Goal: Navigation & Orientation: Understand site structure

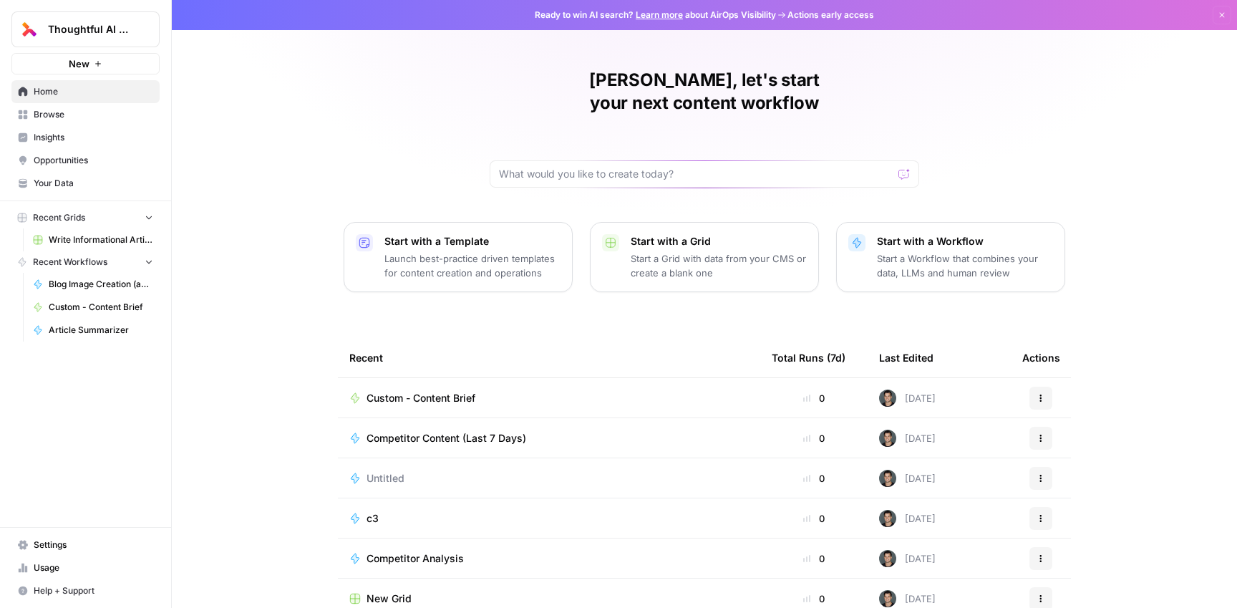
scroll to position [18, 0]
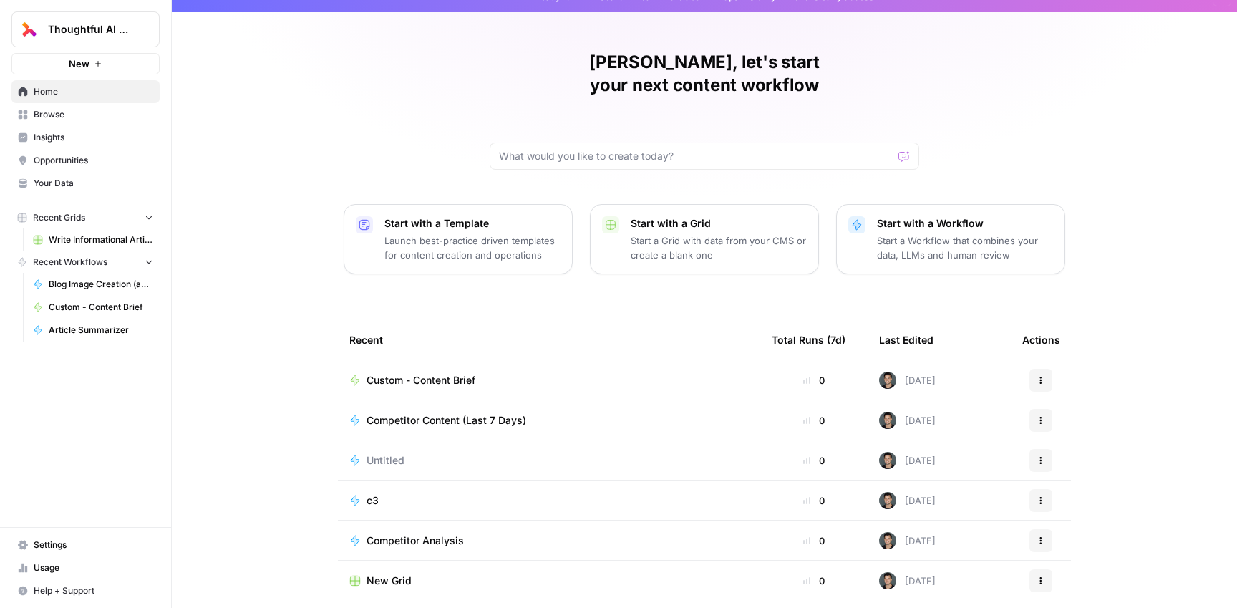
click at [45, 536] on link "Settings" at bounding box center [85, 544] width 148 height 23
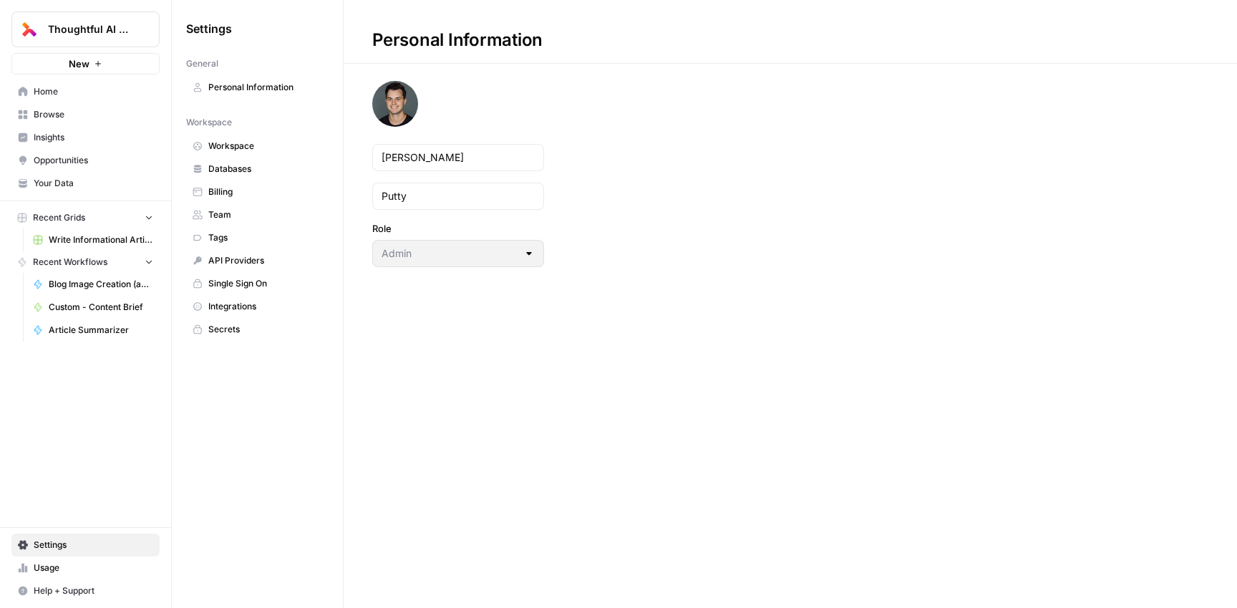
click at [236, 193] on span "Billing" at bounding box center [265, 191] width 114 height 13
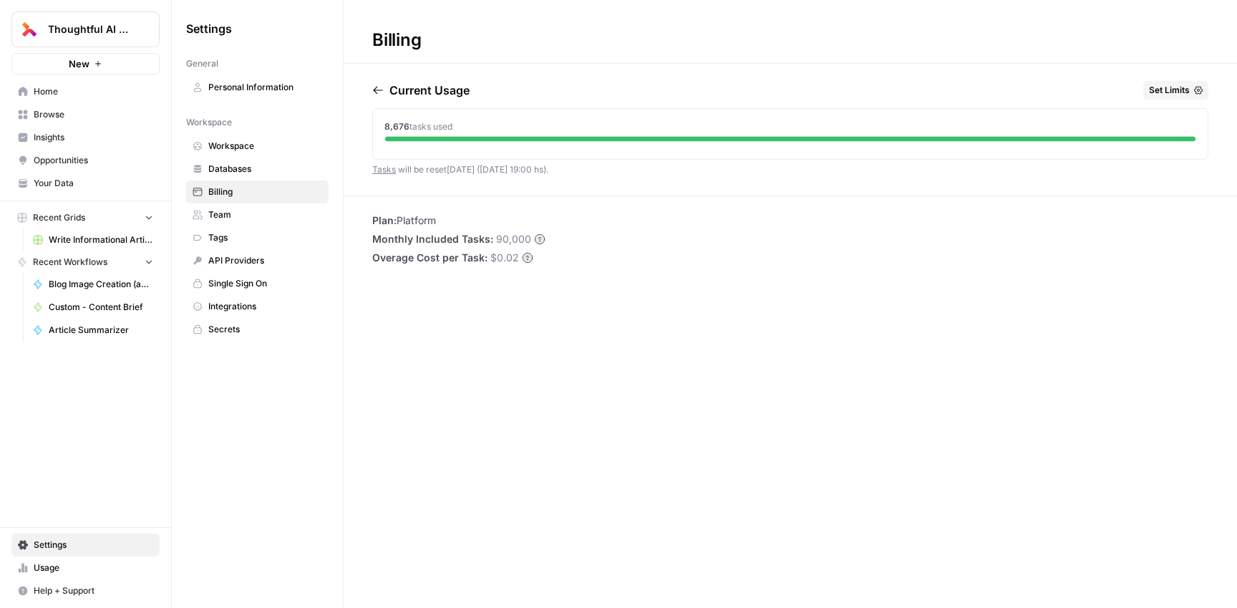
click at [235, 193] on span "Billing" at bounding box center [265, 191] width 114 height 13
click at [381, 93] on icon "button" at bounding box center [377, 89] width 11 height 11
click at [446, 87] on icon "button" at bounding box center [440, 89] width 11 height 11
click at [218, 214] on span "Team" at bounding box center [265, 214] width 114 height 13
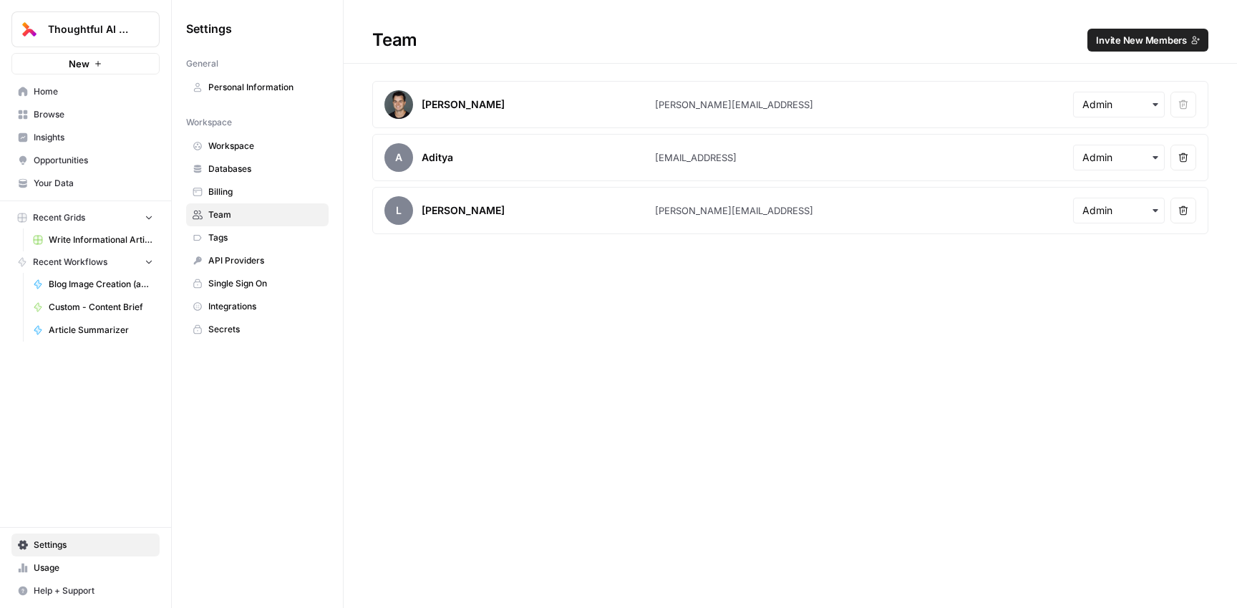
click at [208, 248] on link "Tags" at bounding box center [257, 237] width 142 height 23
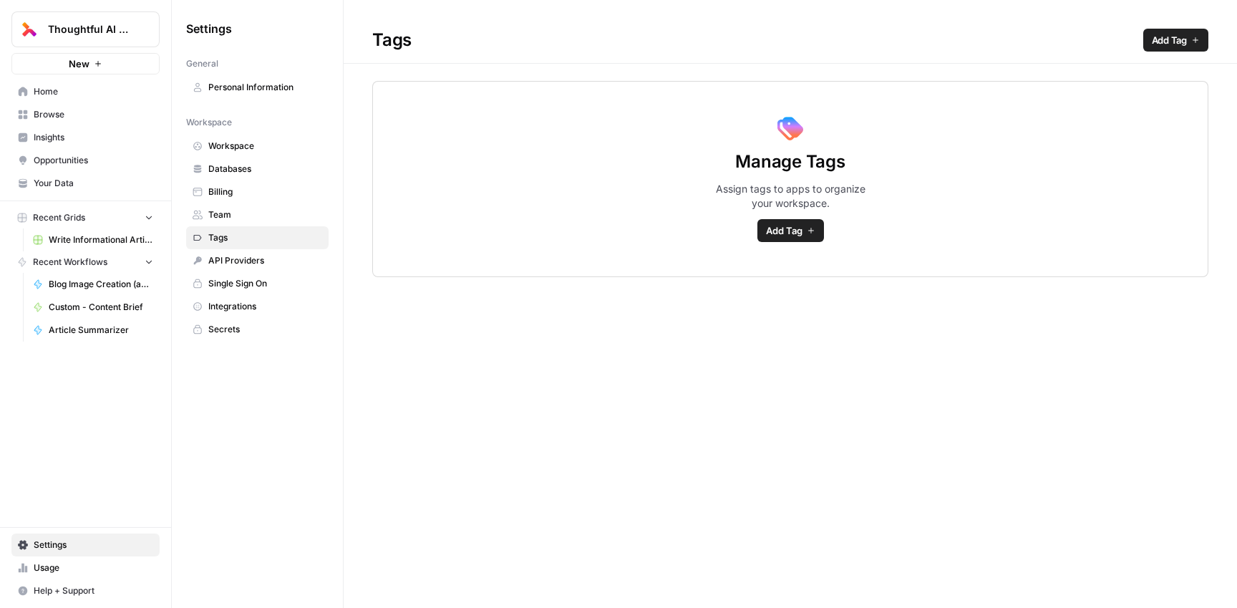
click at [208, 273] on link "Single Sign On" at bounding box center [257, 283] width 142 height 23
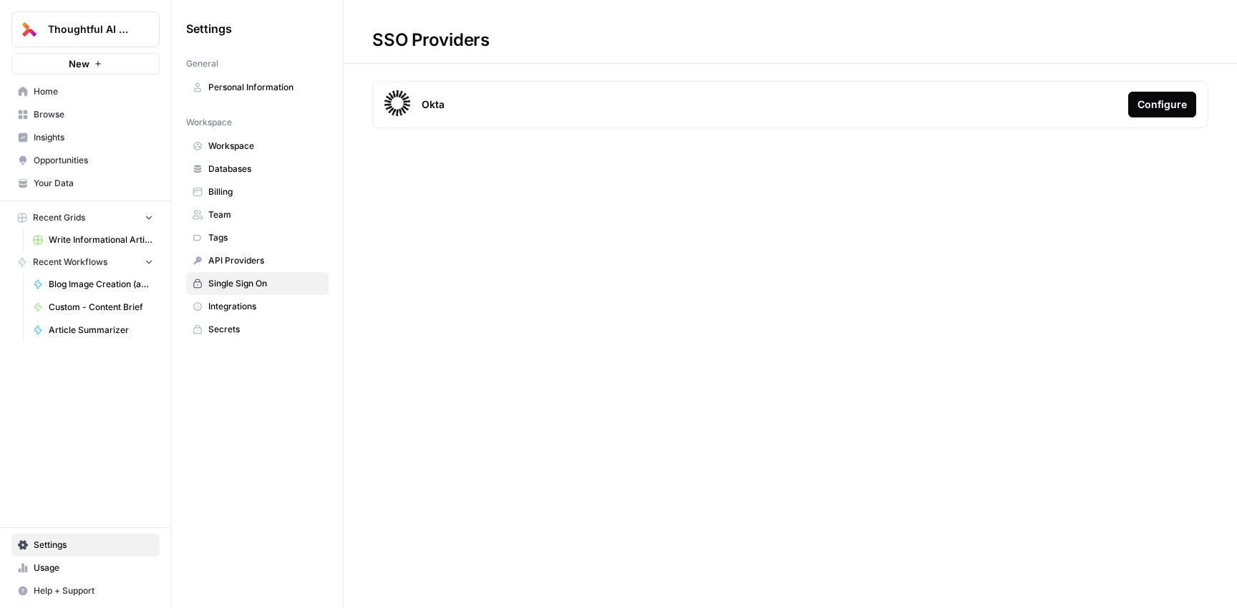
click at [216, 255] on span "API Providers" at bounding box center [265, 260] width 114 height 13
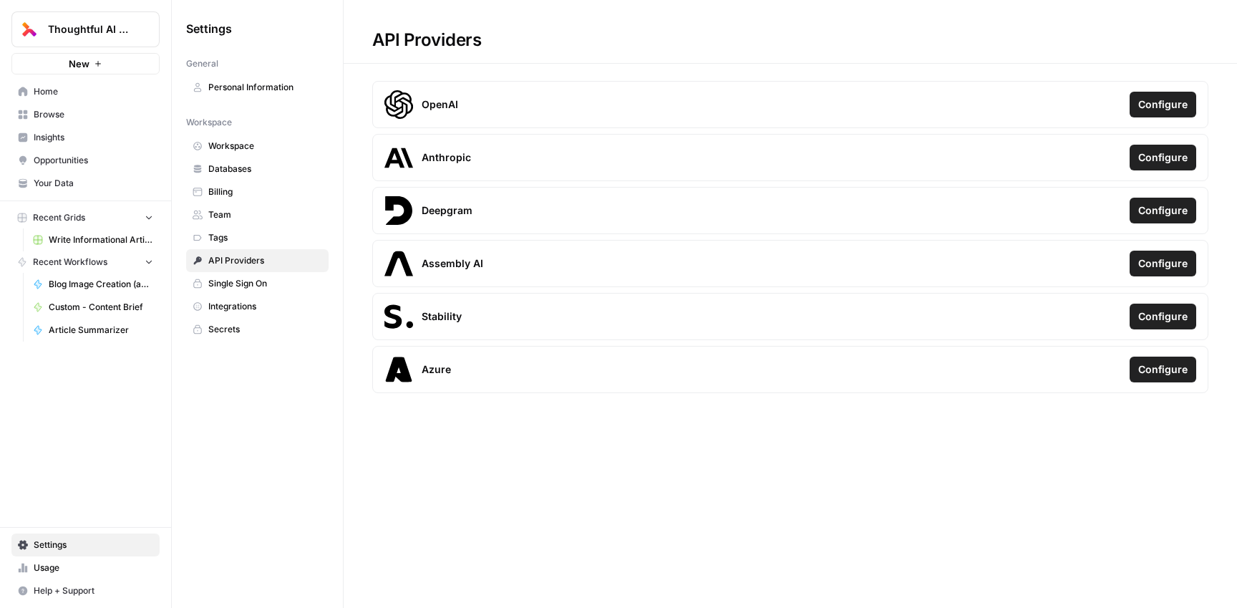
click at [217, 208] on span "Team" at bounding box center [265, 214] width 114 height 13
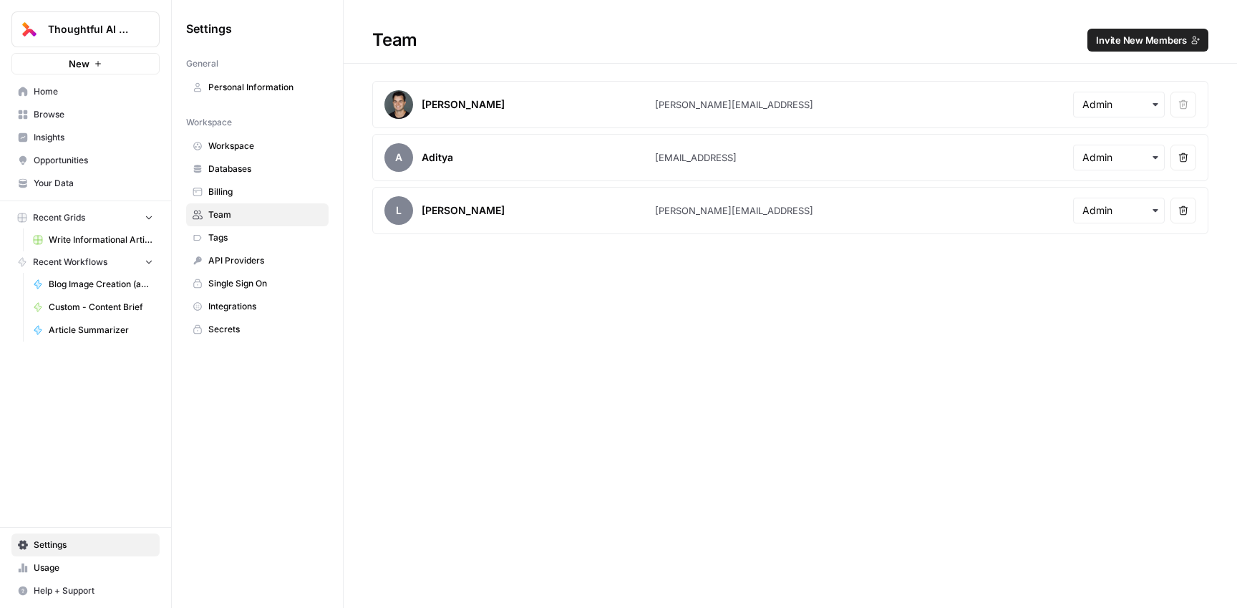
click at [218, 188] on span "Billing" at bounding box center [265, 191] width 114 height 13
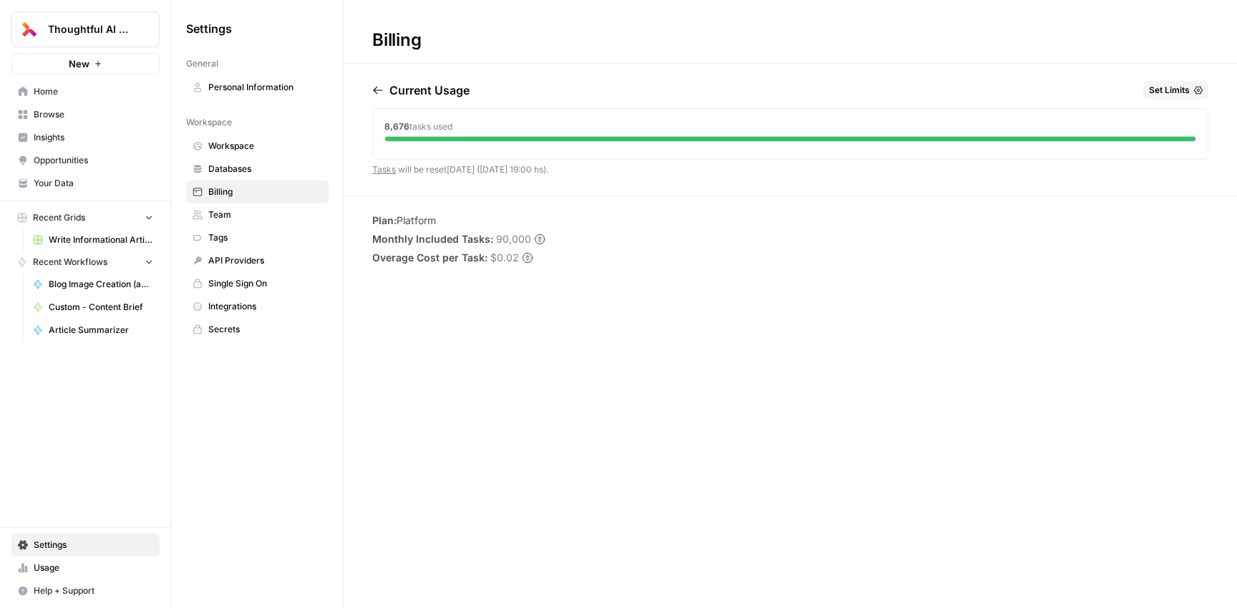
click at [260, 94] on link "Personal Information" at bounding box center [257, 87] width 142 height 23
